Goal: Information Seeking & Learning: Learn about a topic

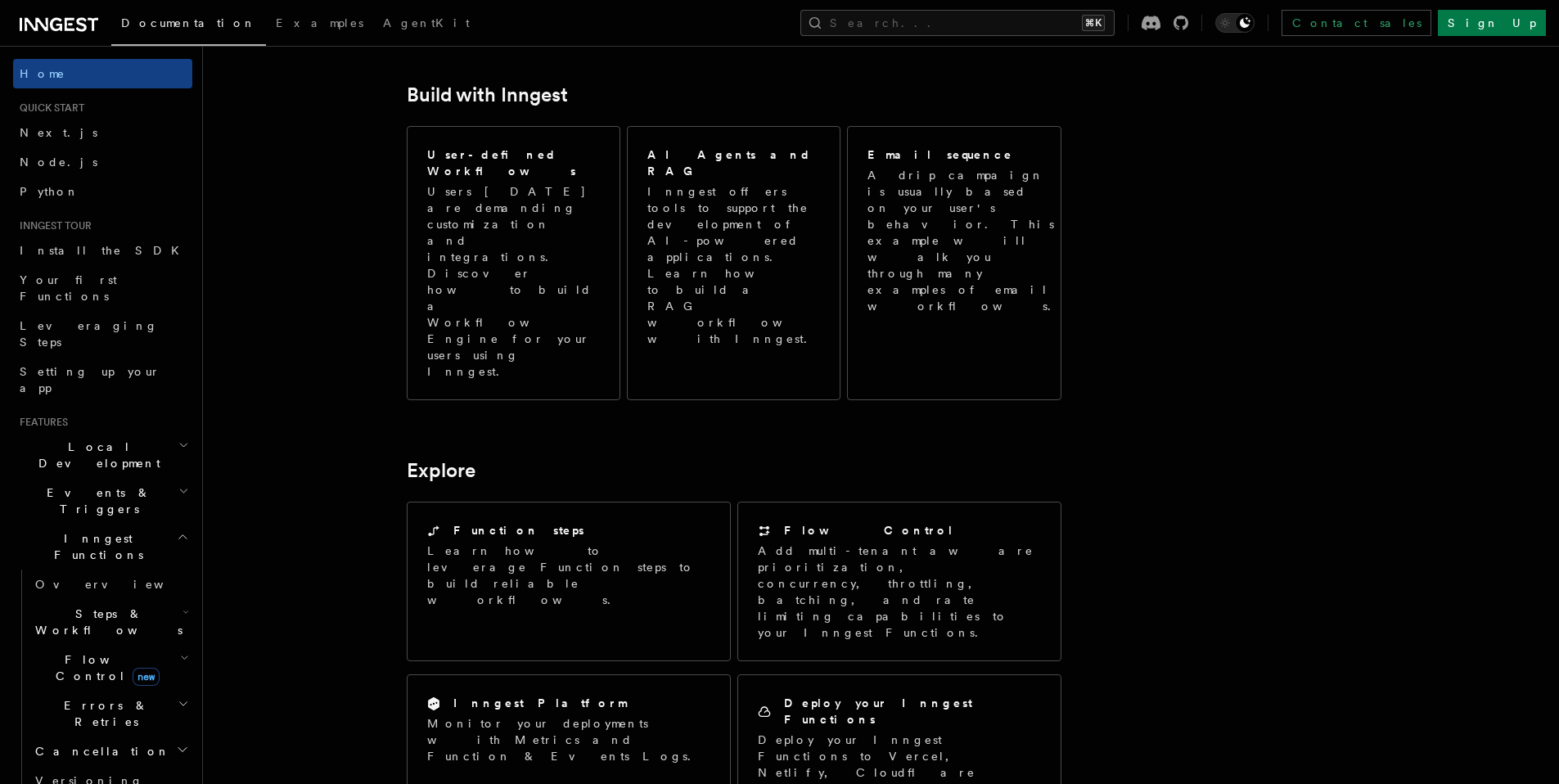
scroll to position [1304, 0]
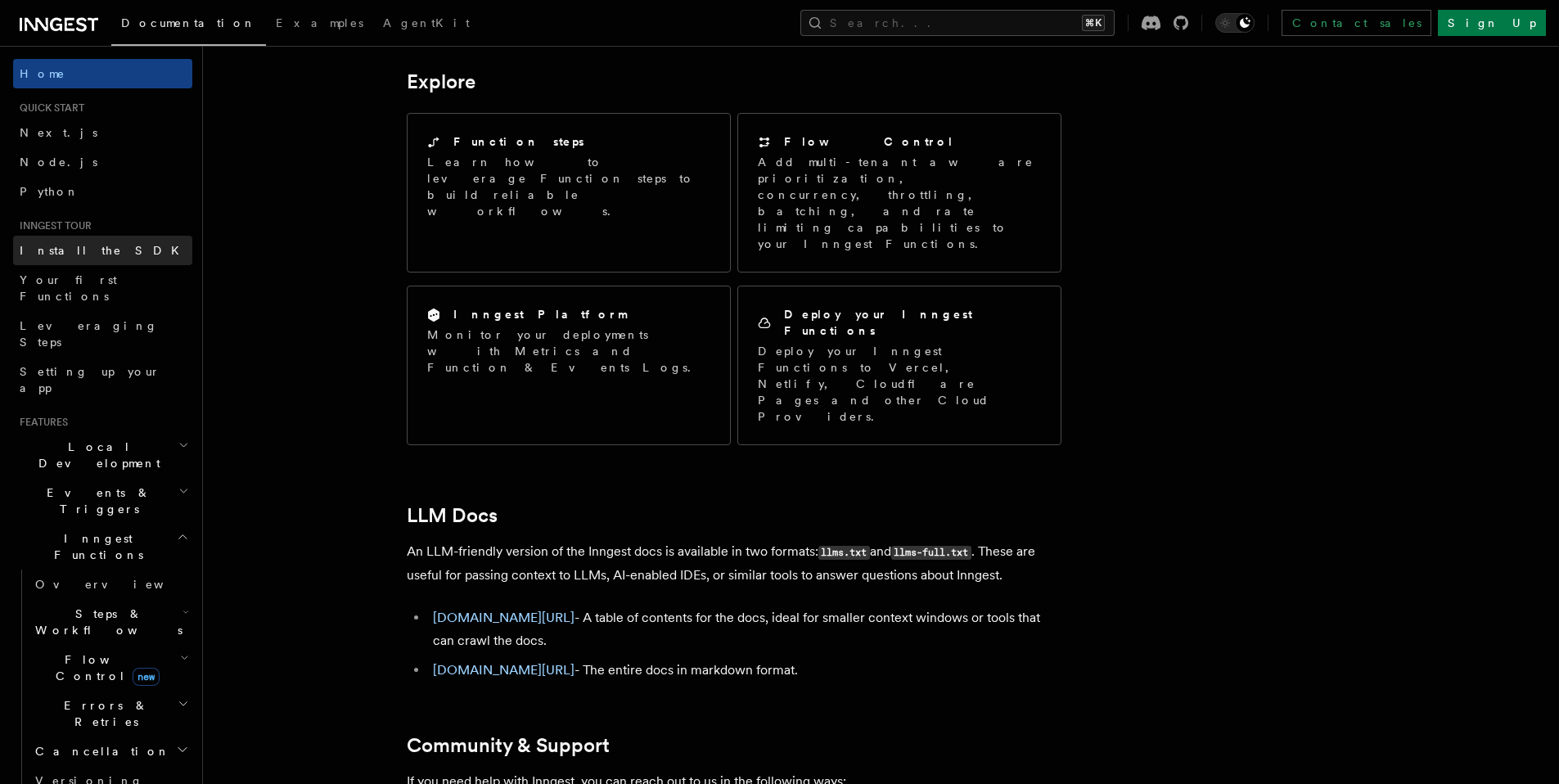
click at [38, 244] on span "Install the SDK" at bounding box center [104, 250] width 169 height 13
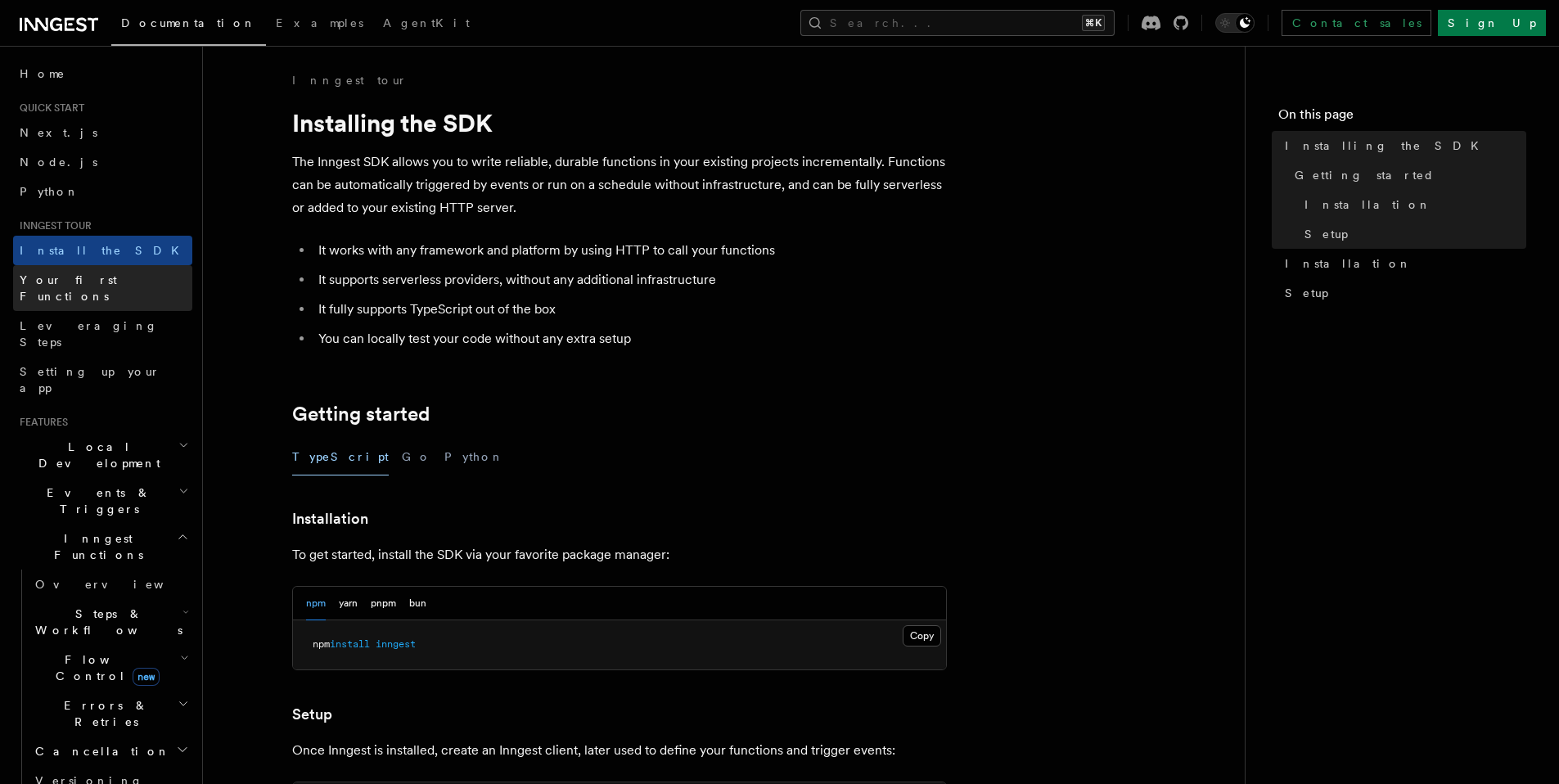
click at [51, 277] on span "Your first Functions" at bounding box center [68, 287] width 98 height 30
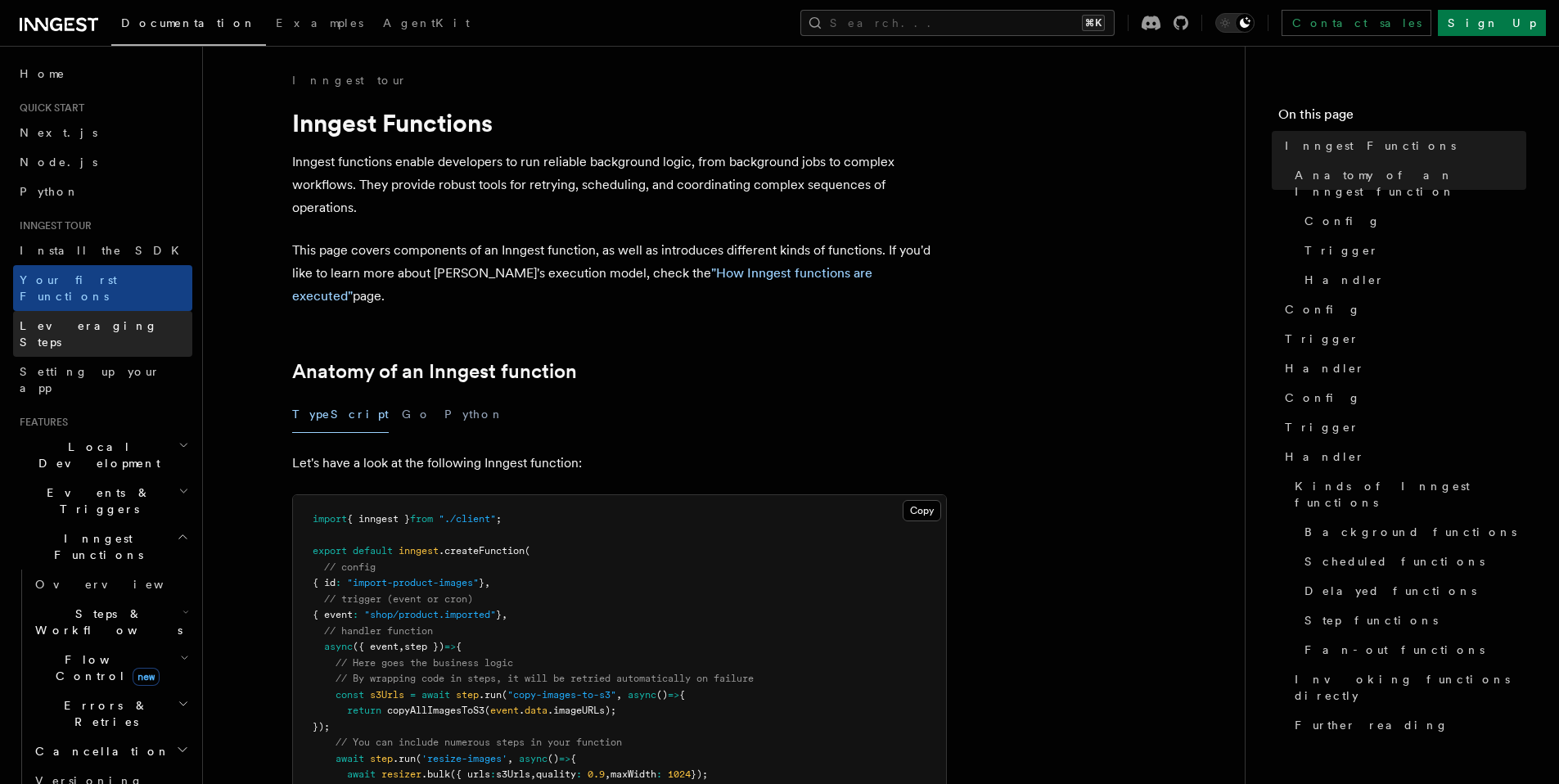
click at [62, 320] on span "Leveraging Steps" at bounding box center [89, 334] width 138 height 30
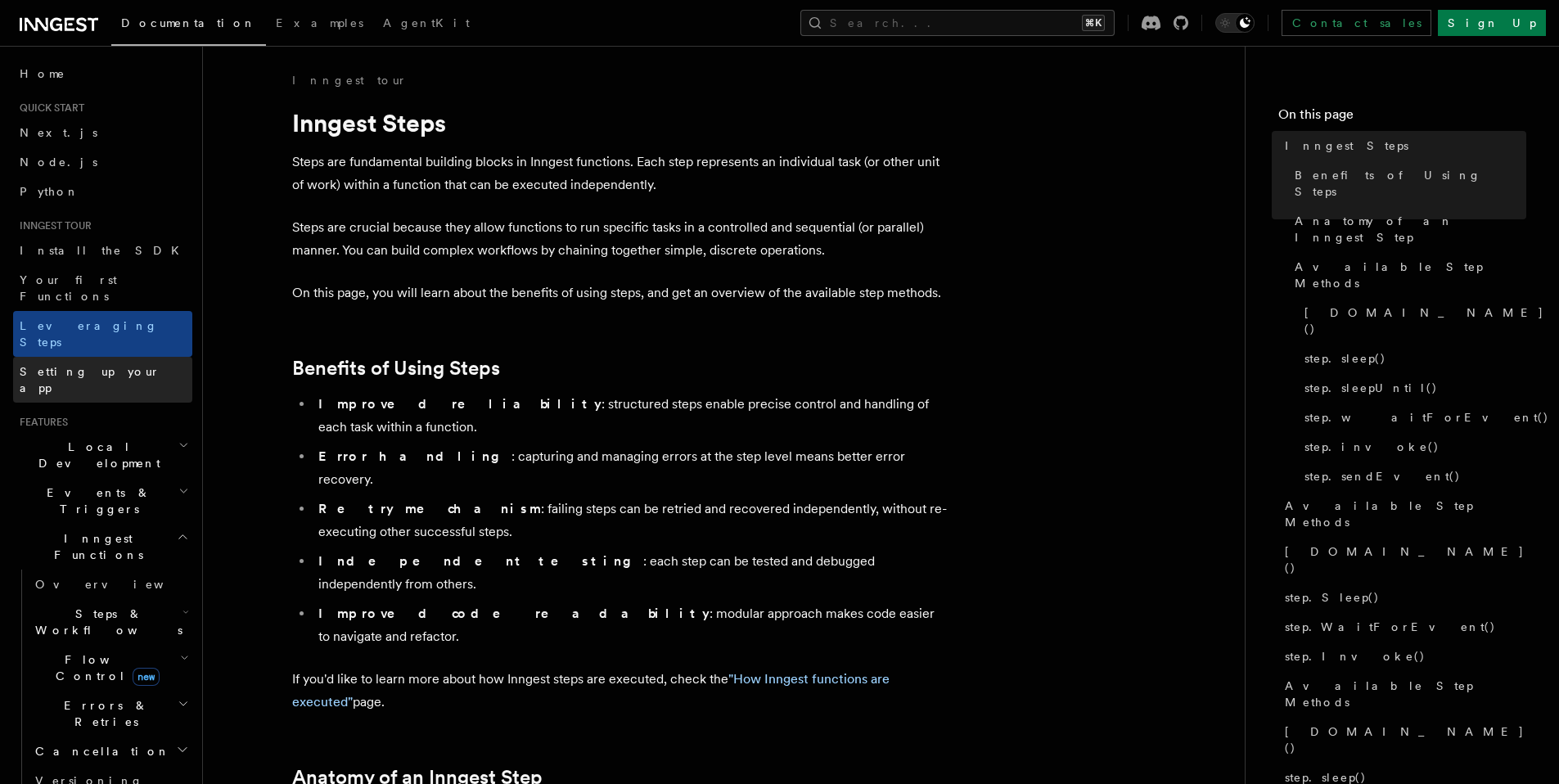
click at [66, 365] on span "Setting up your app" at bounding box center [89, 379] width 141 height 30
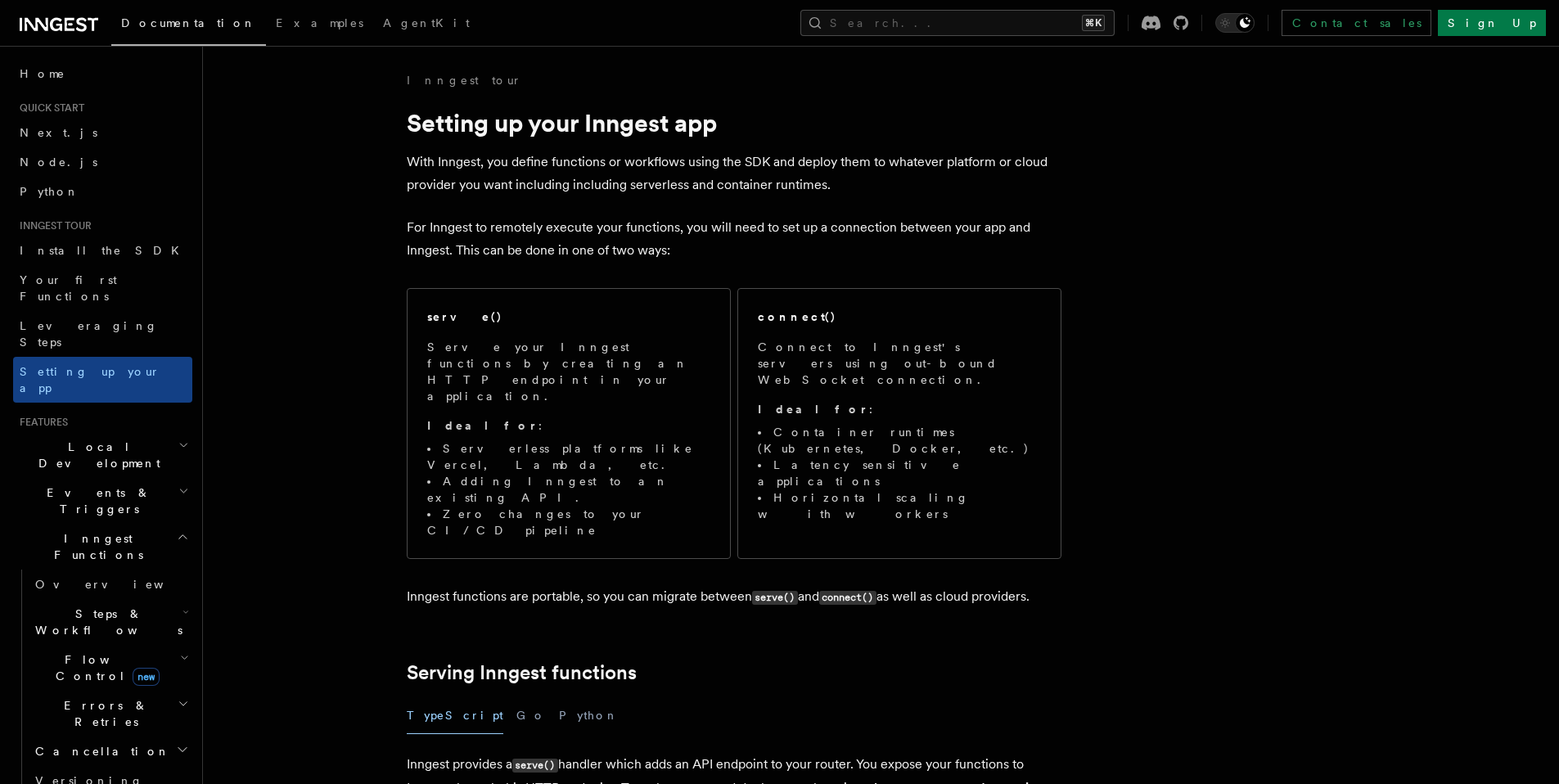
click at [72, 438] on span "Local Development" at bounding box center [96, 454] width 165 height 33
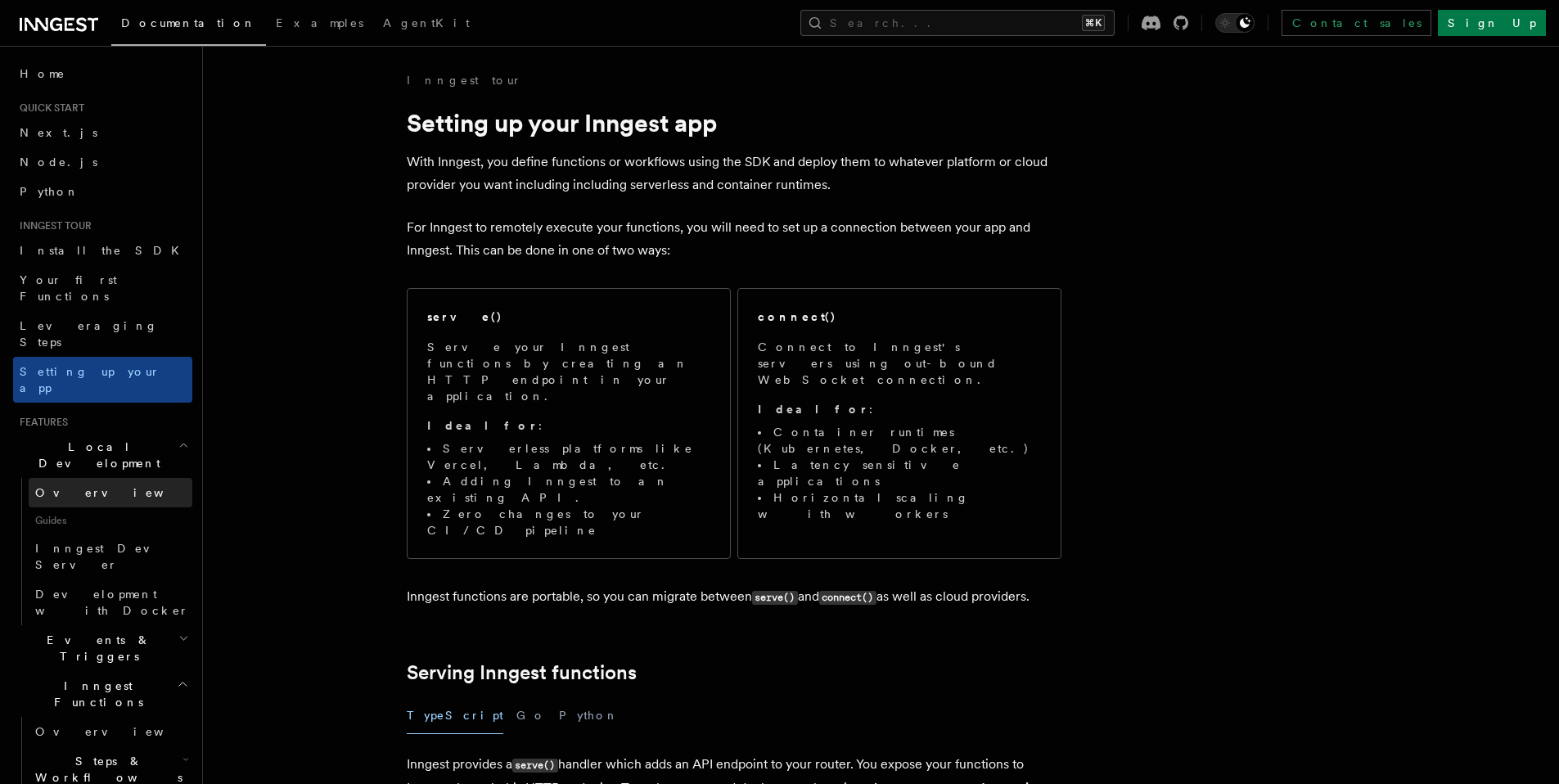
click at [98, 478] on link "Overview" at bounding box center [110, 492] width 164 height 30
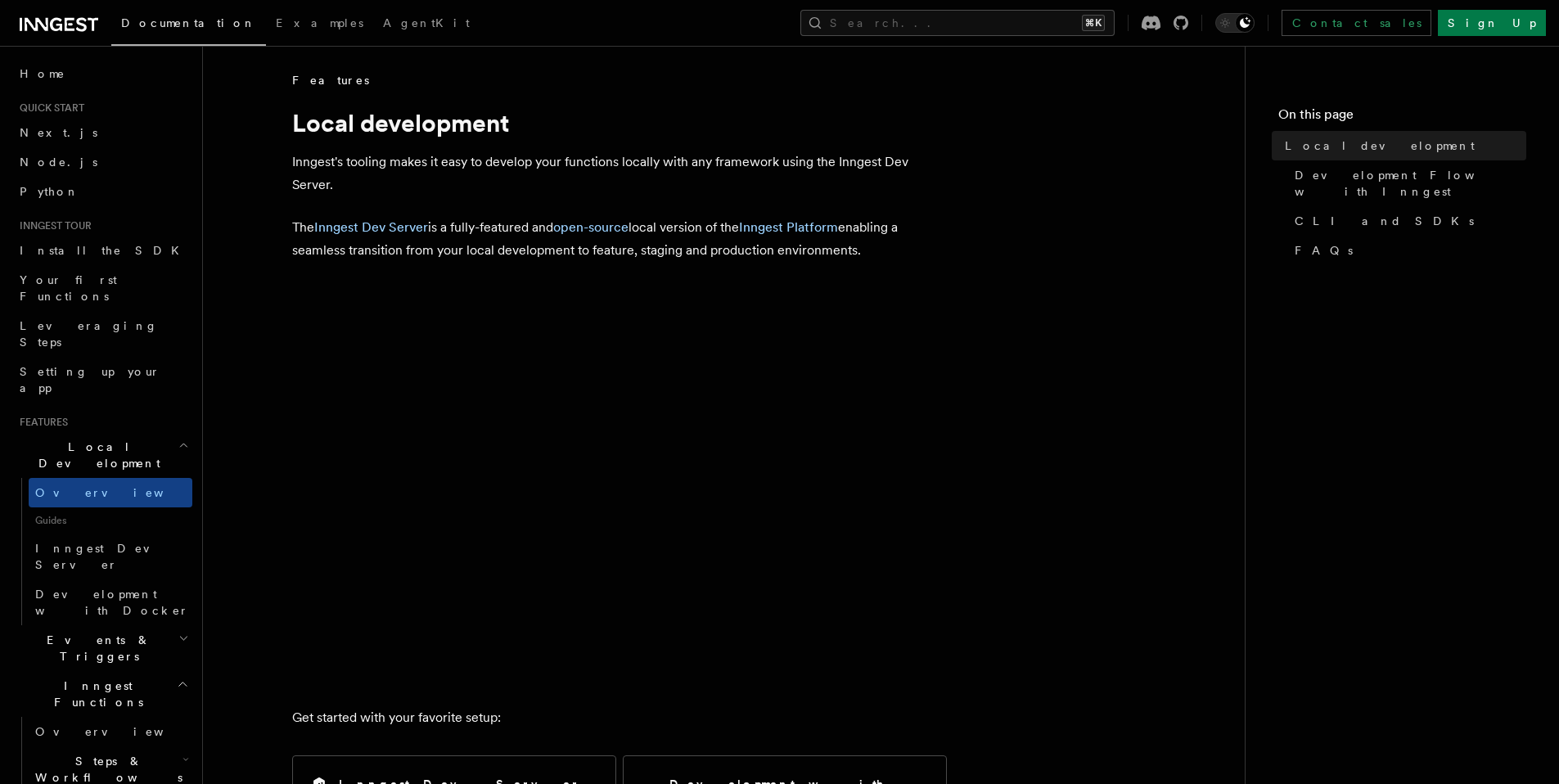
scroll to position [85, 0]
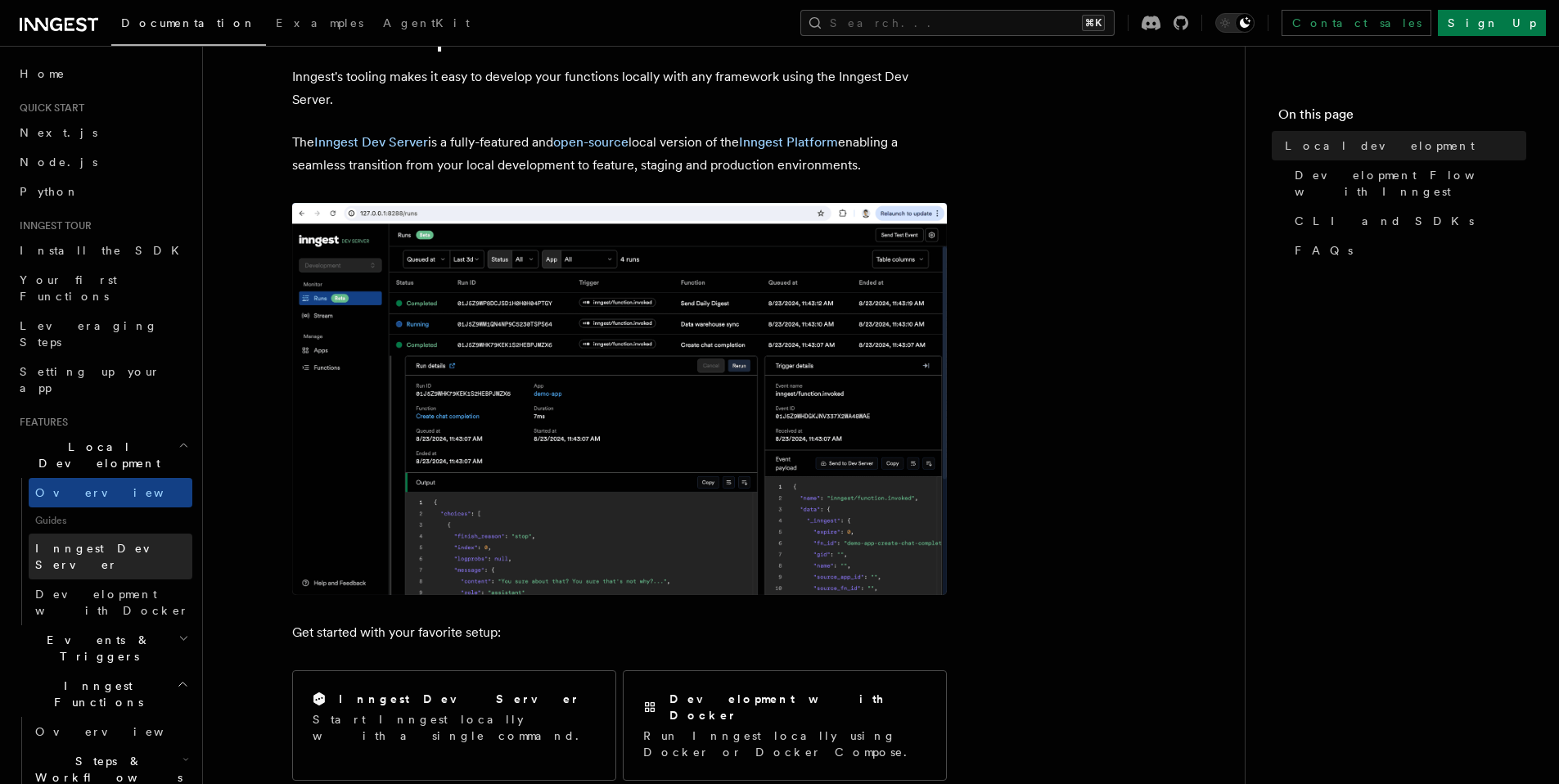
click at [98, 542] on span "Inngest Dev Server" at bounding box center [105, 556] width 140 height 30
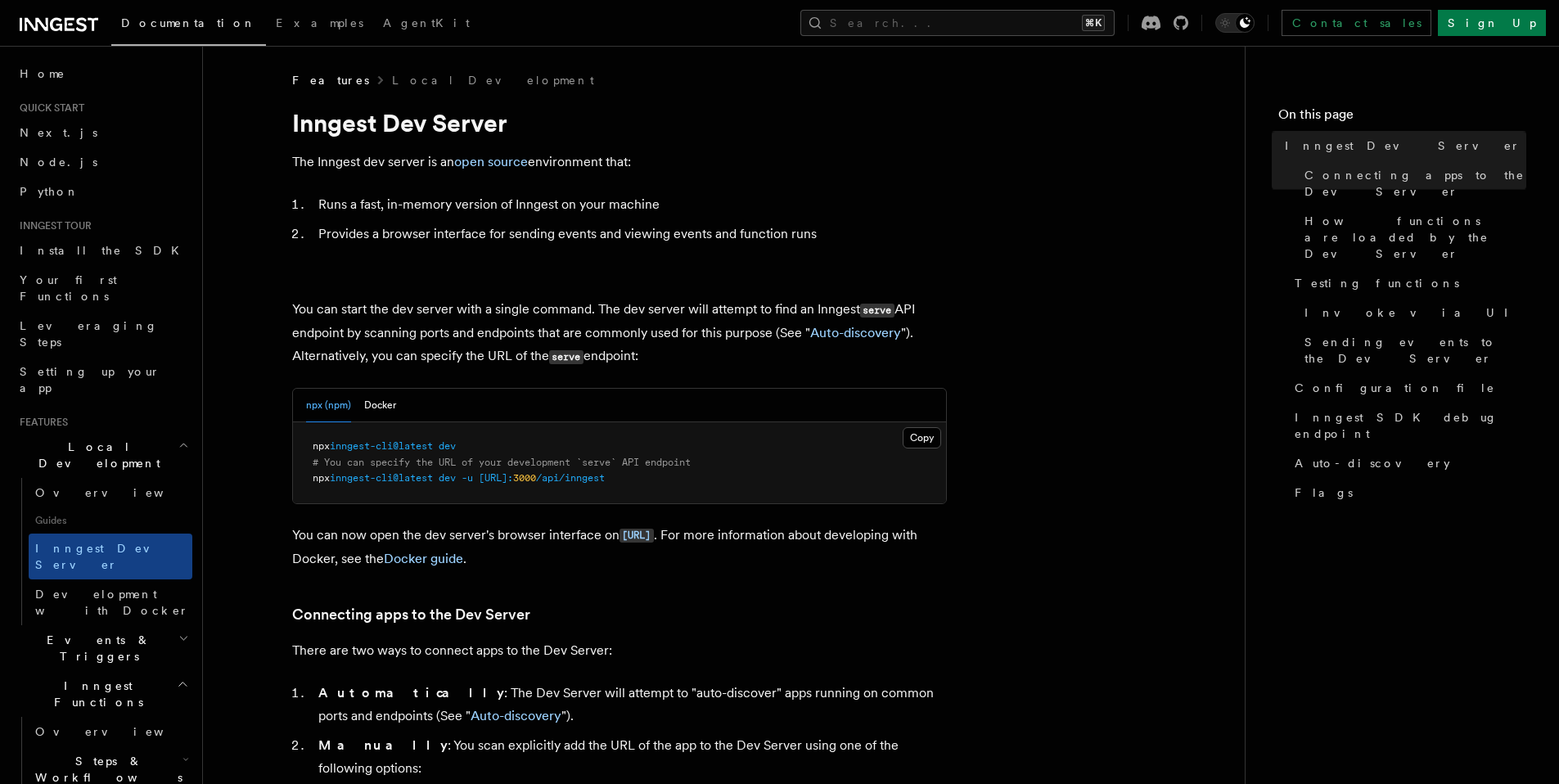
scroll to position [2, 0]
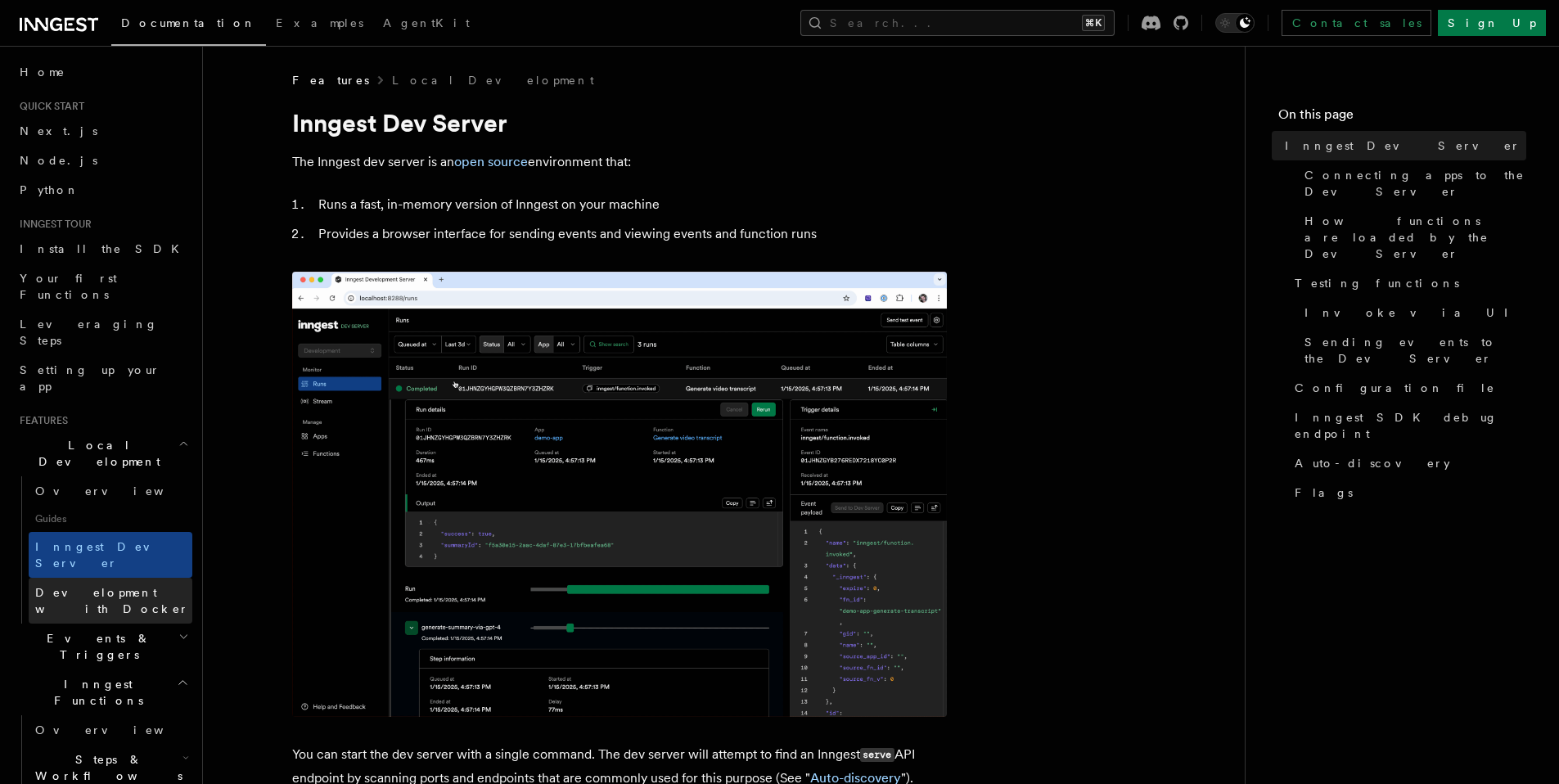
click at [99, 586] on span "Development with Docker" at bounding box center [112, 600] width 154 height 30
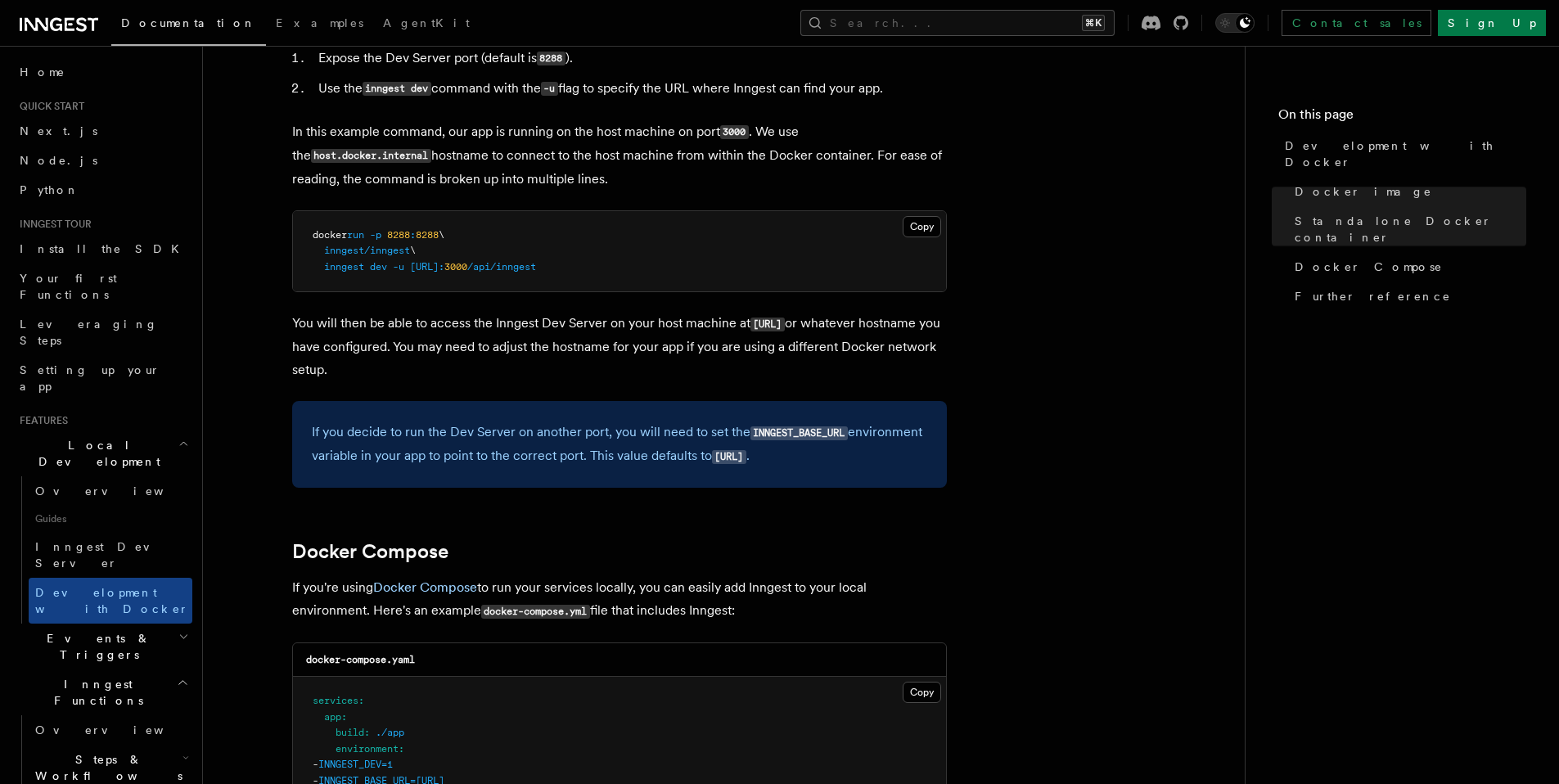
scroll to position [766, 0]
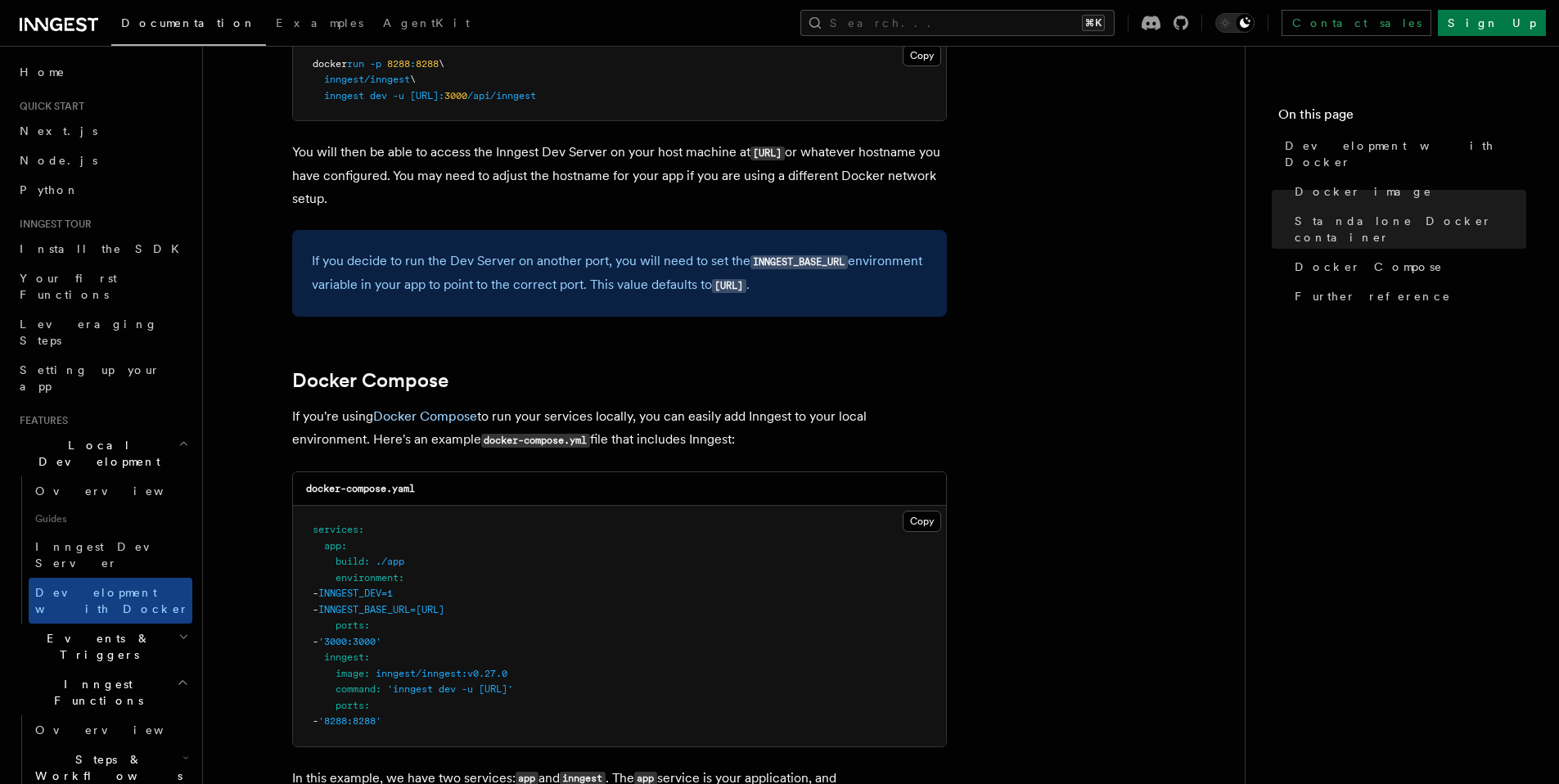
click at [62, 631] on span "Events & Triggers" at bounding box center [96, 647] width 165 height 33
click at [76, 678] on span "Overview" at bounding box center [120, 685] width 169 height 13
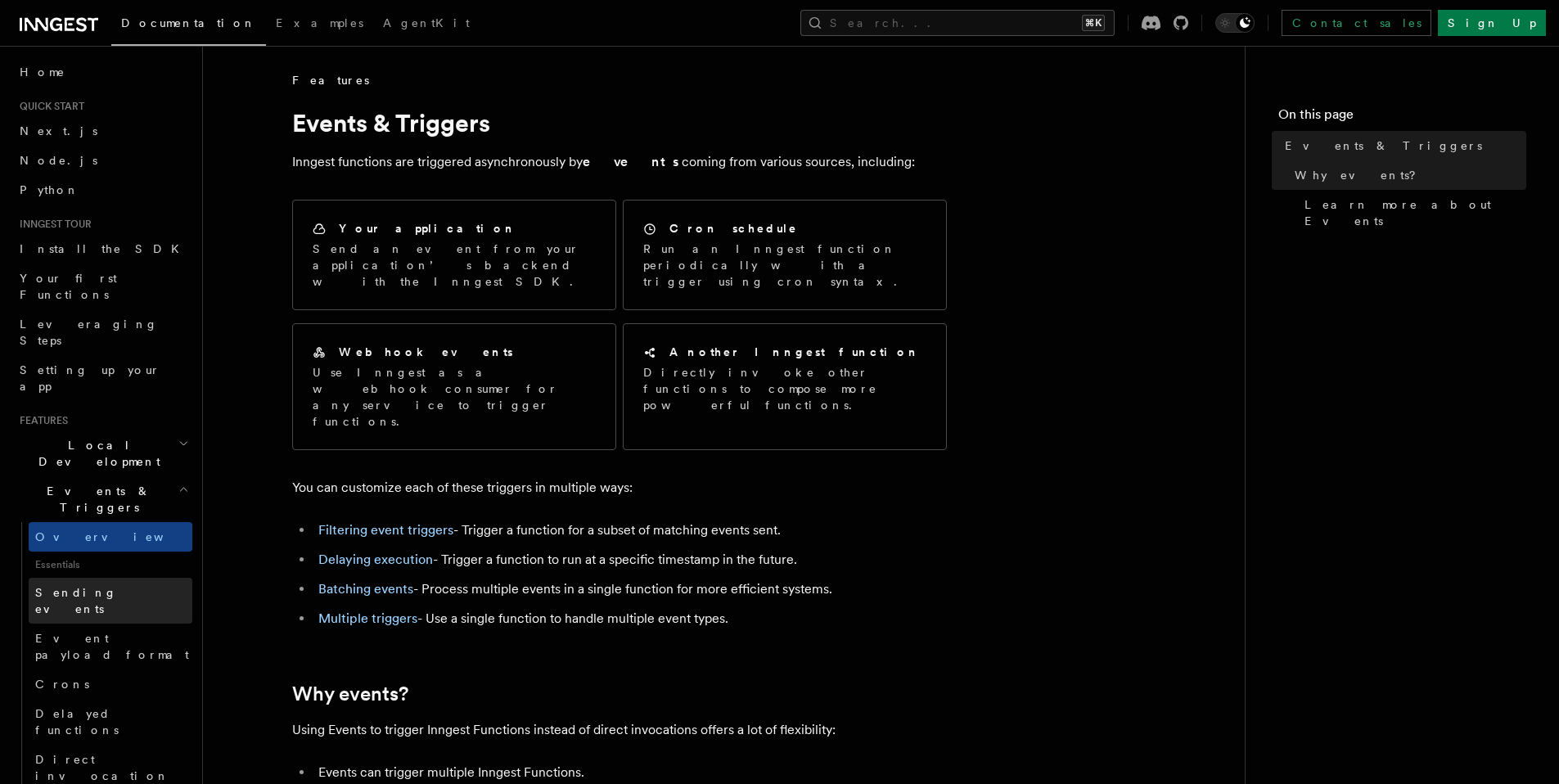
click at [62, 577] on link "Sending events" at bounding box center [110, 600] width 164 height 46
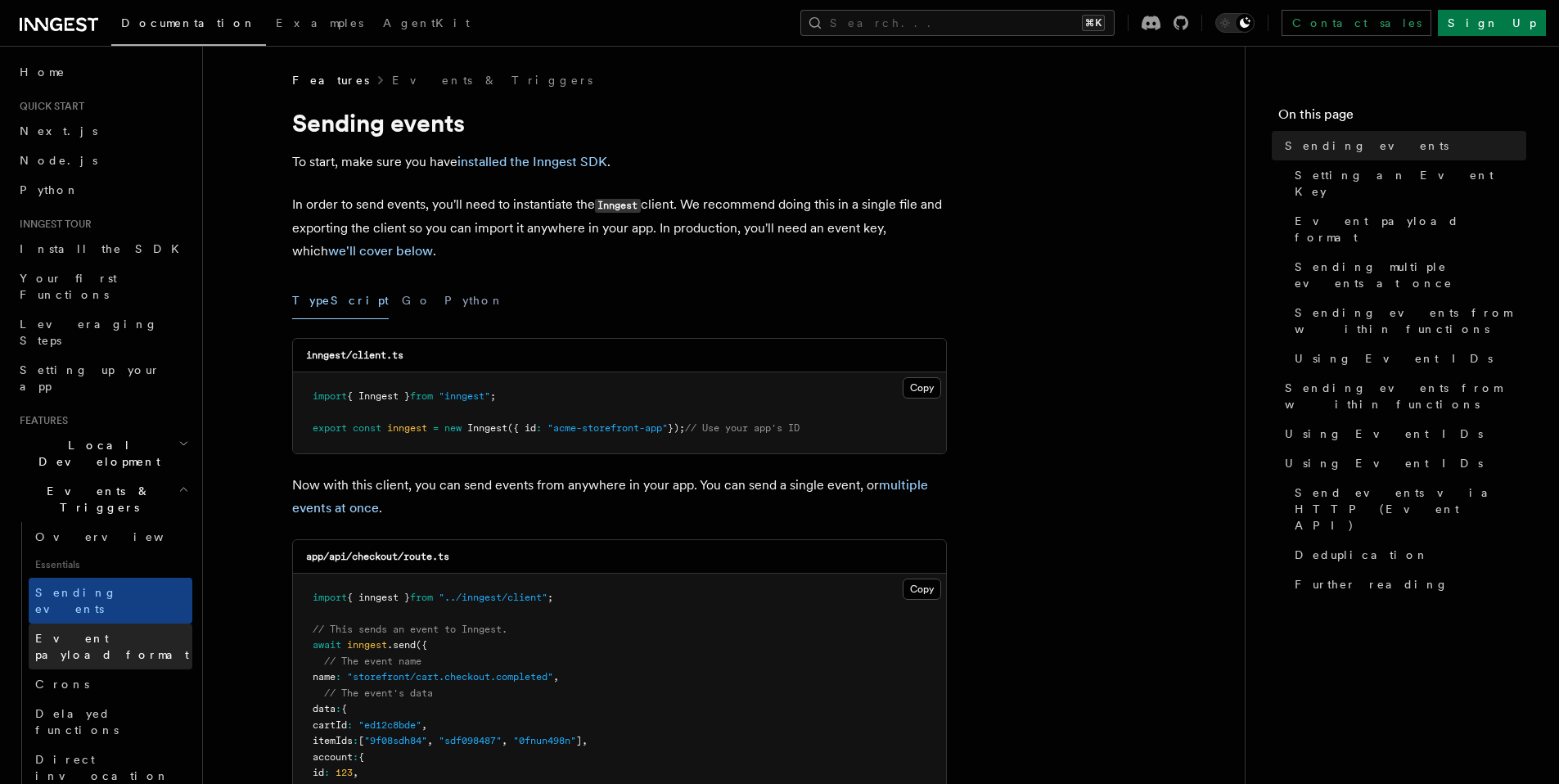
click at [67, 631] on span "Event payload format" at bounding box center [112, 646] width 154 height 30
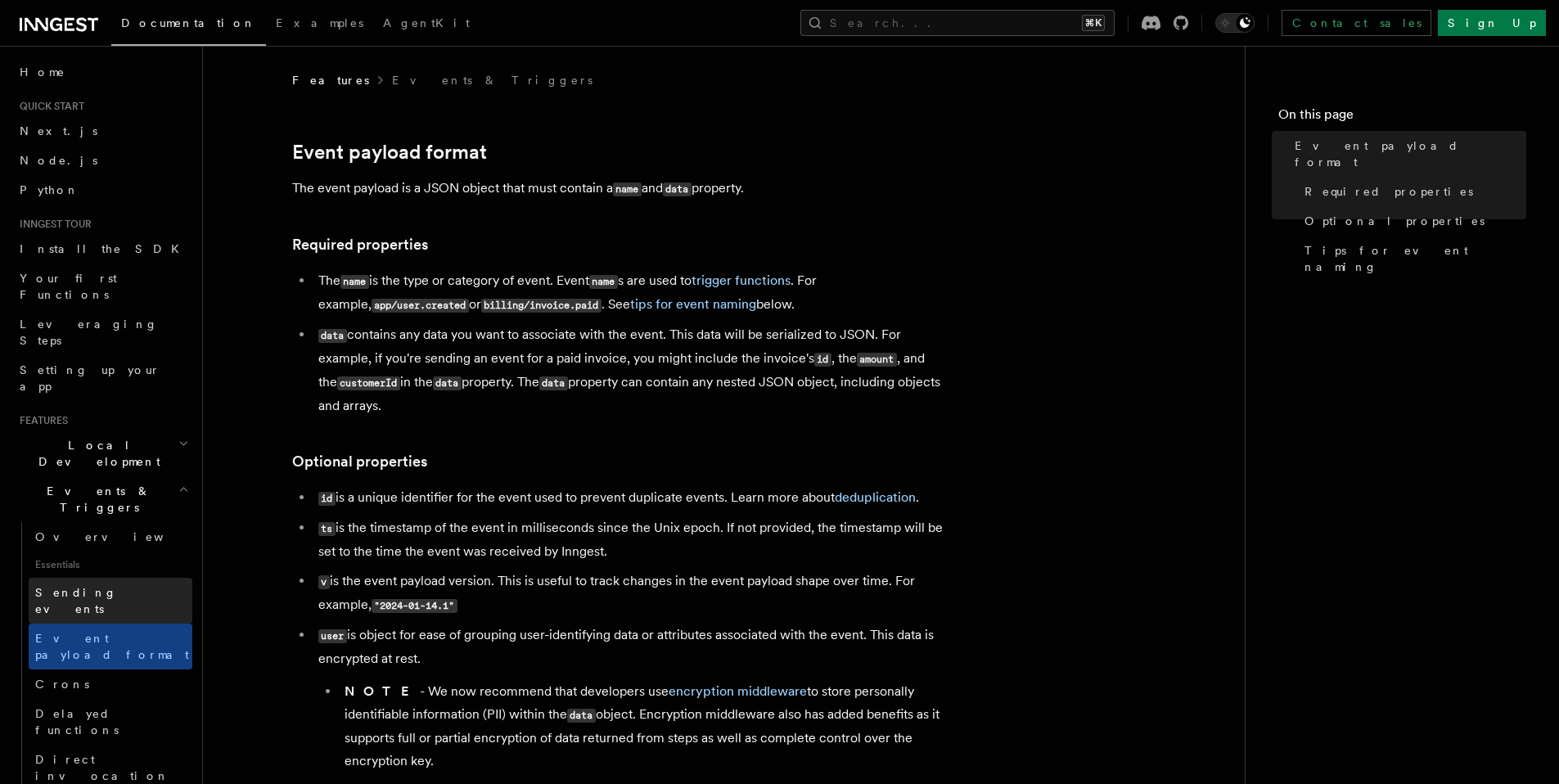
click at [74, 577] on link "Sending events" at bounding box center [110, 600] width 164 height 46
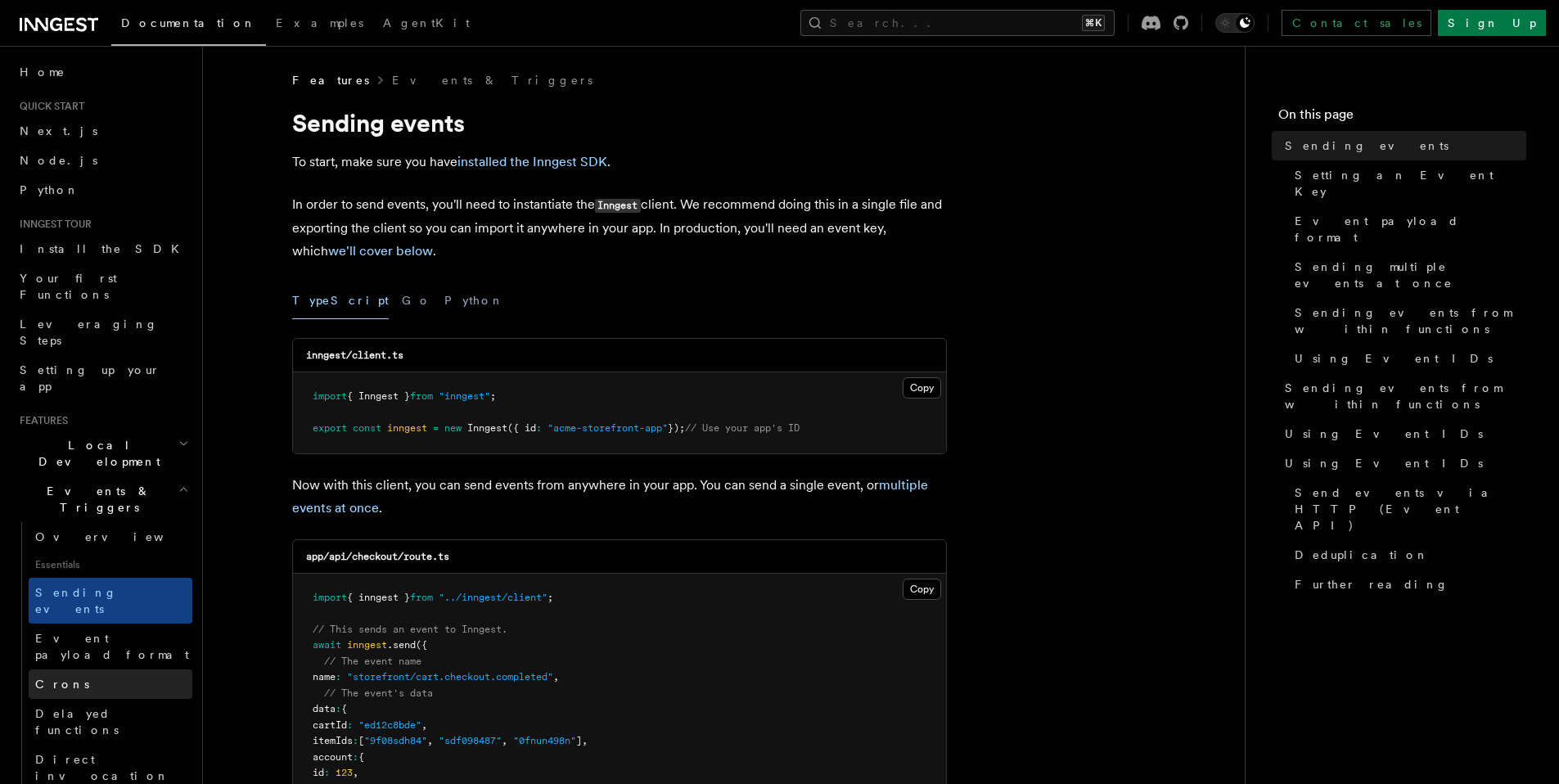
click at [67, 669] on link "Crons" at bounding box center [110, 684] width 164 height 30
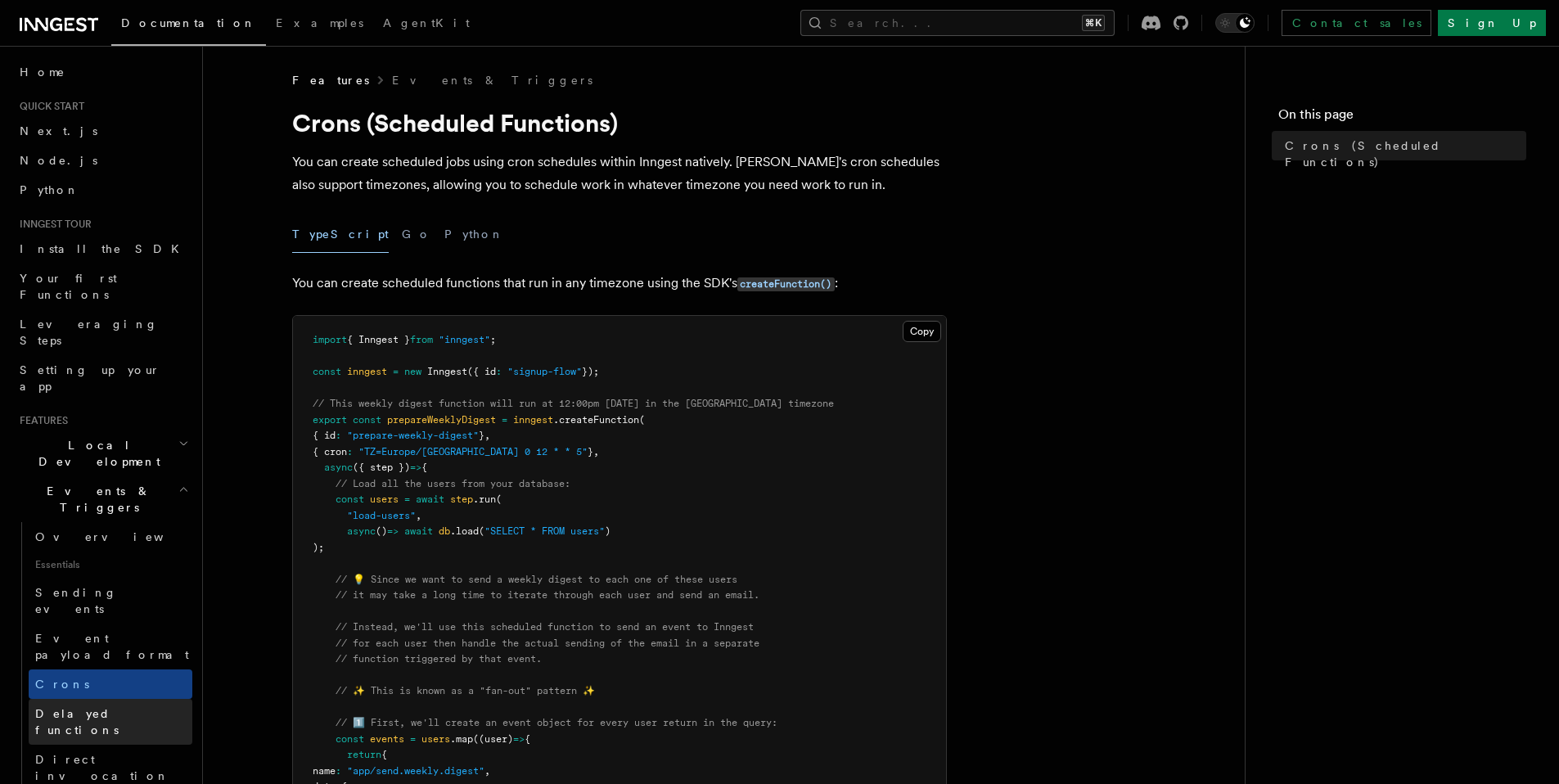
click at [81, 707] on span "Delayed functions" at bounding box center [77, 722] width 83 height 30
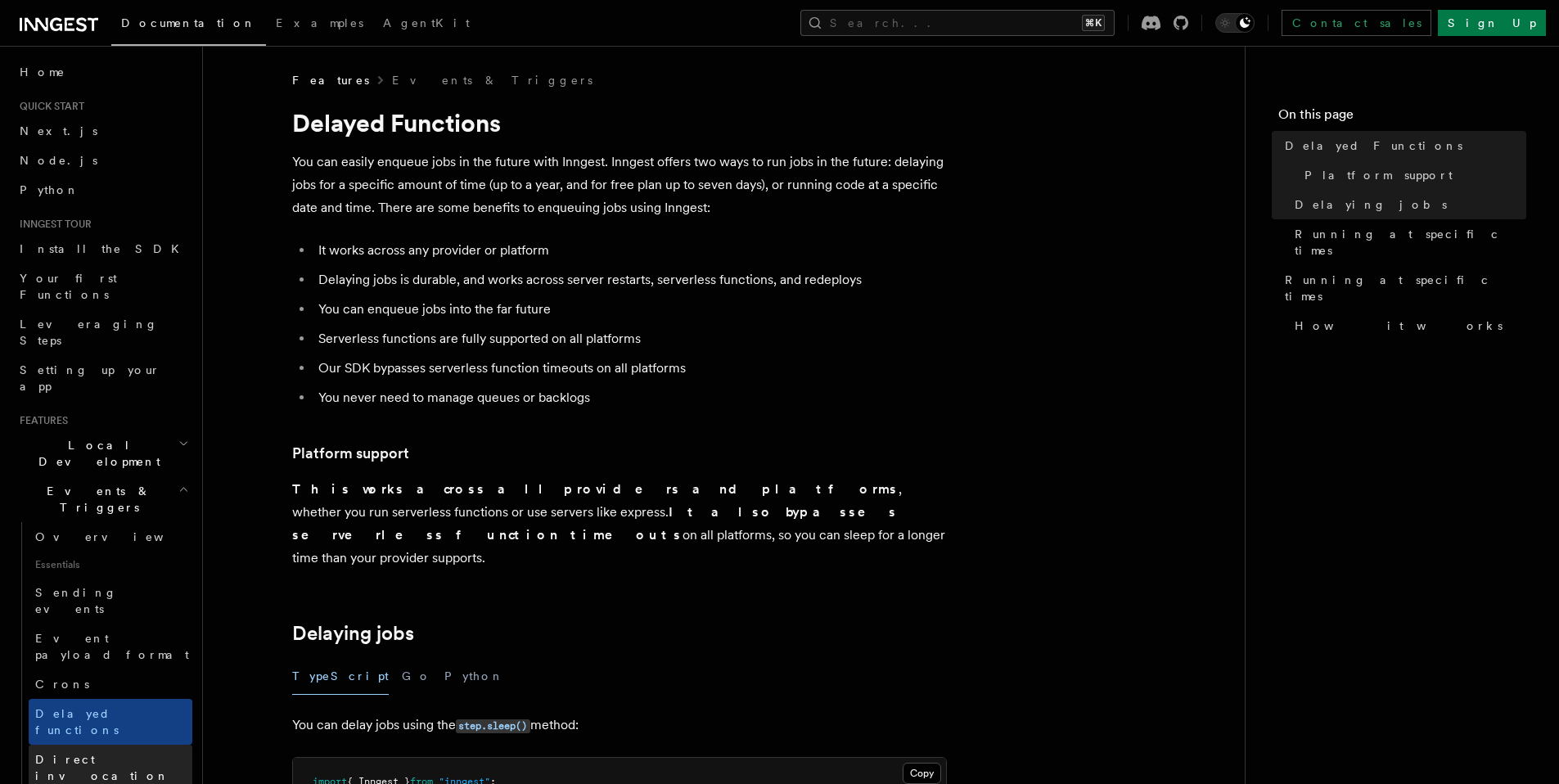
click at [73, 753] on span "Direct invocation" at bounding box center [102, 767] width 134 height 30
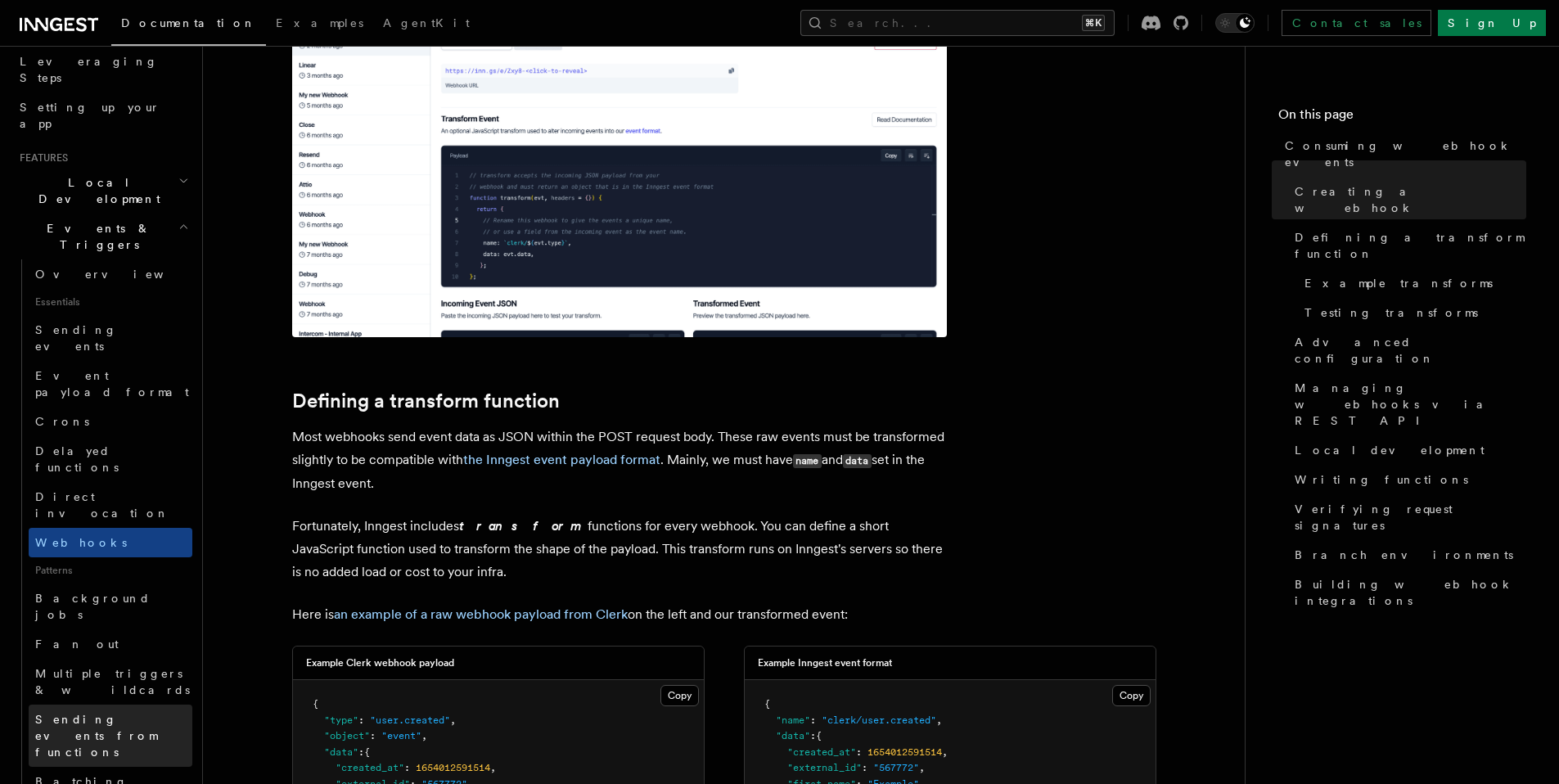
scroll to position [240, 0]
